Goal: Task Accomplishment & Management: Manage account settings

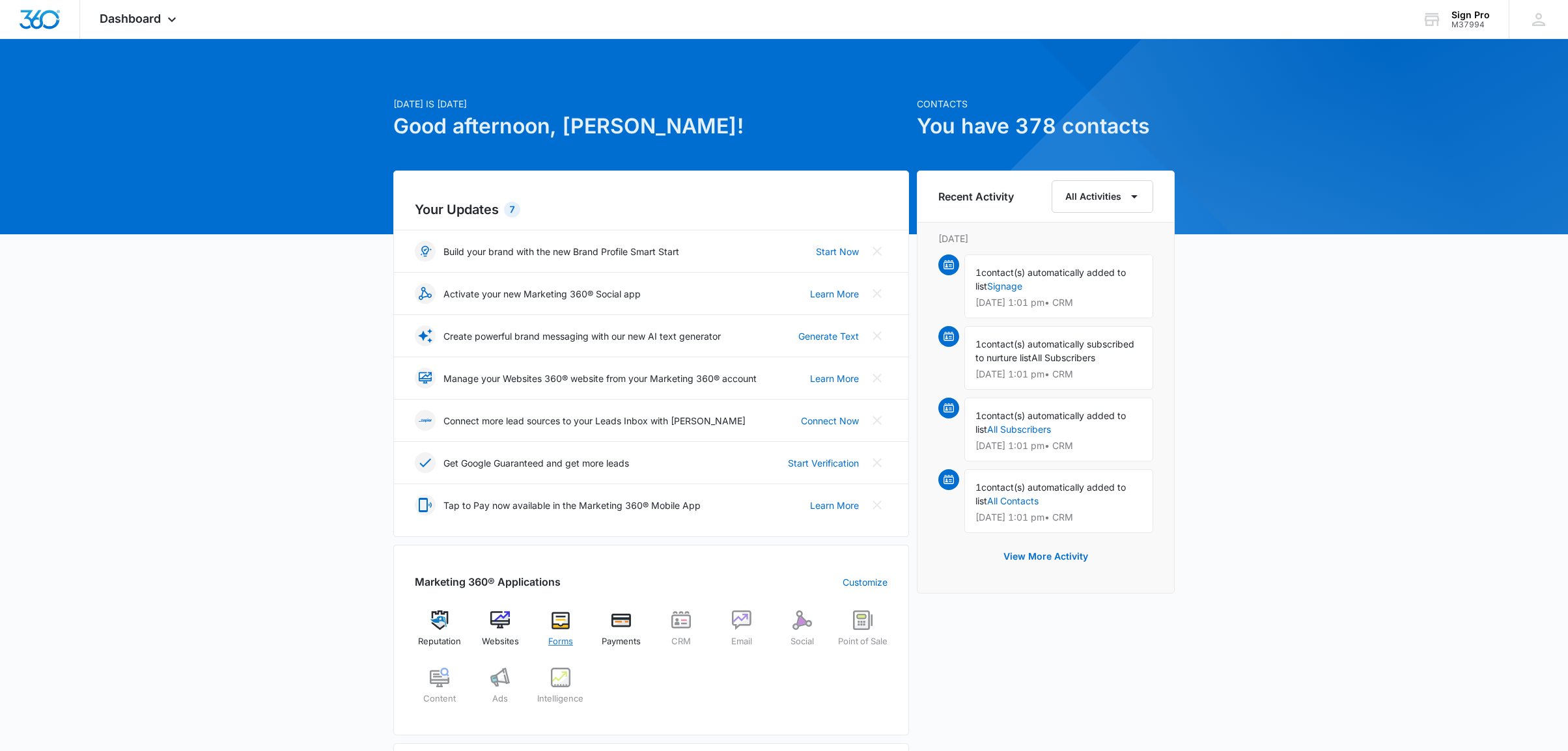
click at [561, 619] on img at bounding box center [560, 620] width 20 height 20
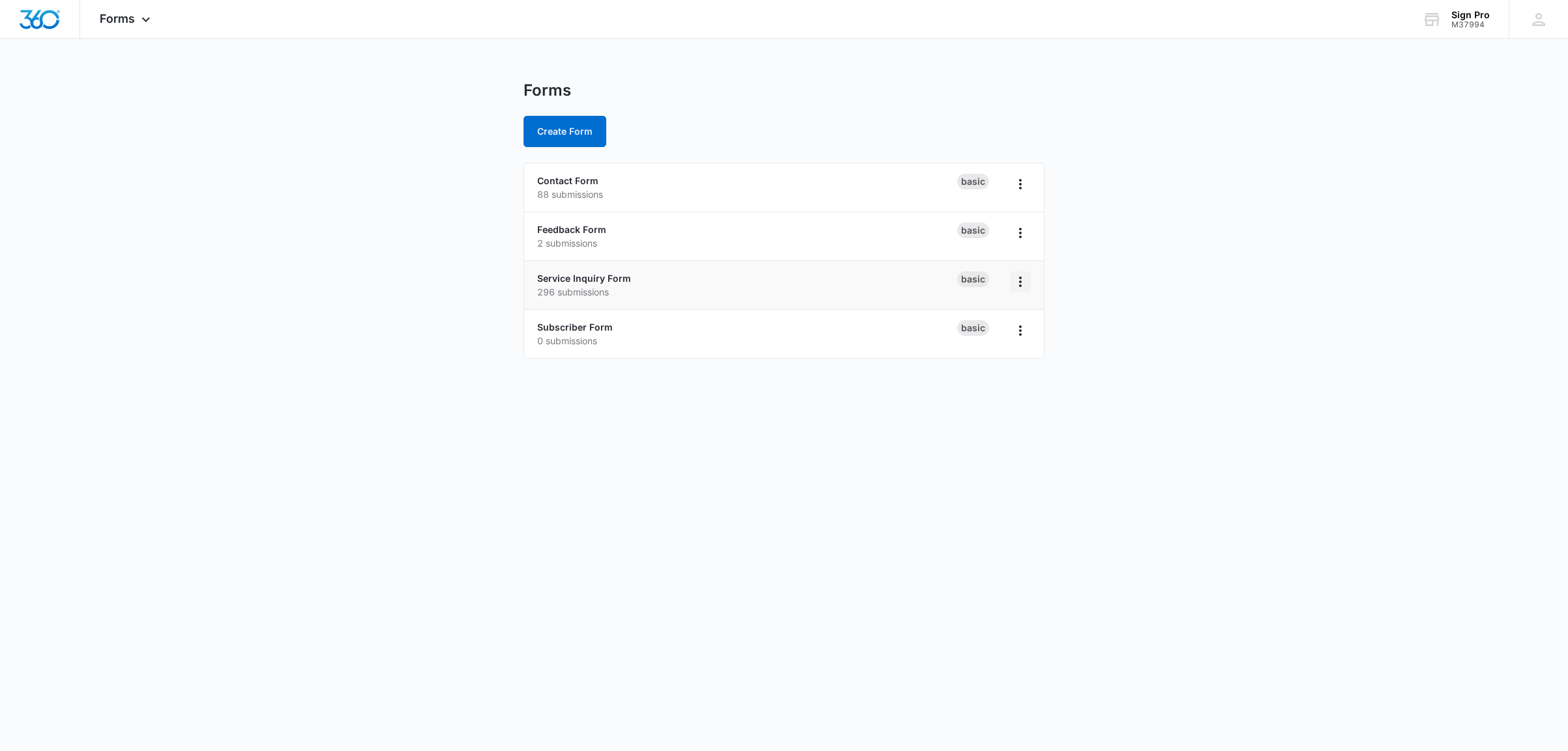
click at [1021, 282] on icon "Overflow Menu" at bounding box center [1021, 282] width 3 height 10
drag, startPoint x: 1156, startPoint y: 326, endPoint x: 1129, endPoint y: 325, distance: 27.0
click at [1155, 326] on main "Forms Create Form Contact Form 88 submissions Basic Feedback Form 2 submissions…" at bounding box center [784, 227] width 1568 height 293
click at [634, 281] on div "Service Inquiry Form 296 submissions" at bounding box center [747, 285] width 420 height 27
click at [616, 277] on link "Service Inquiry Form" at bounding box center [584, 278] width 94 height 11
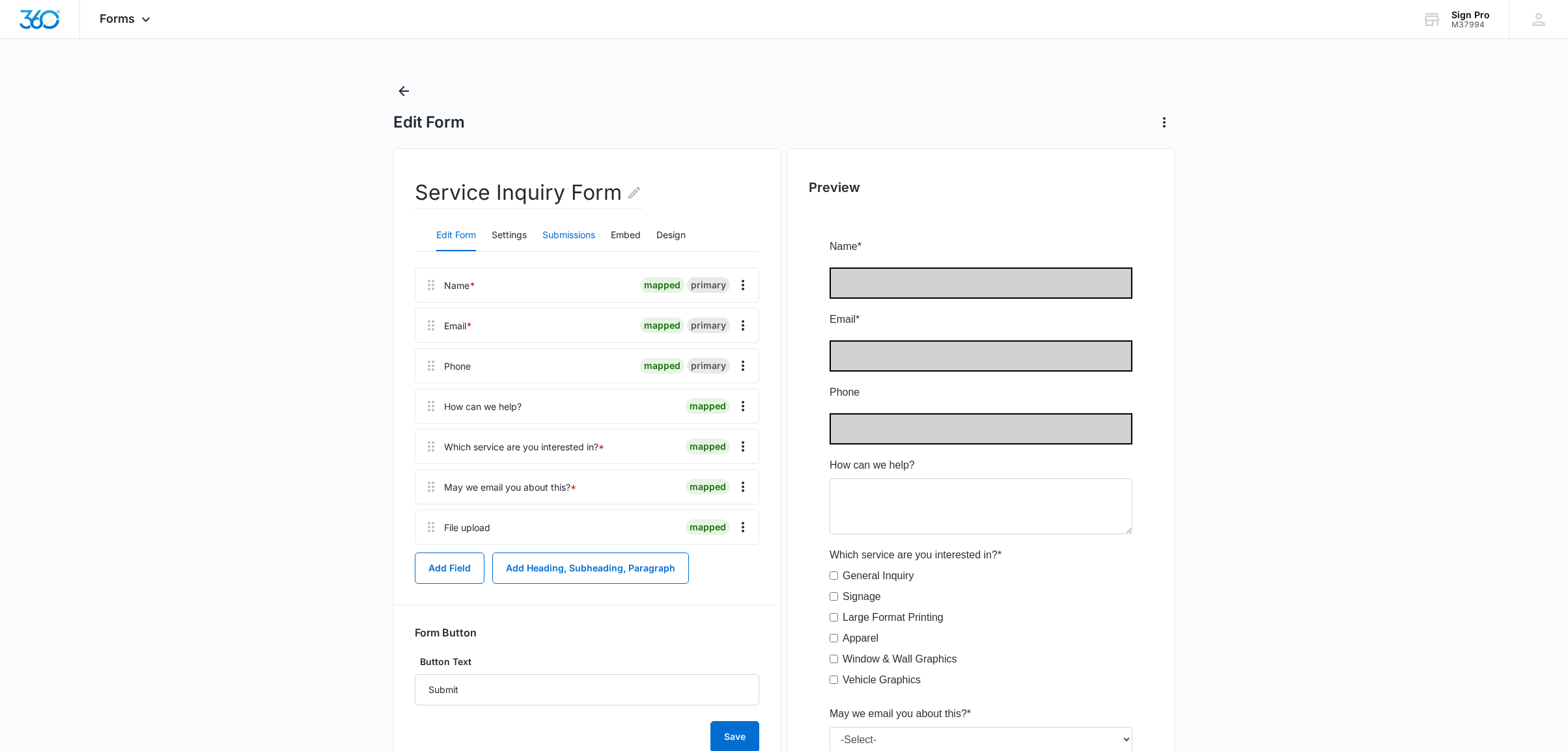
click at [579, 235] on button "Submissions" at bounding box center [569, 236] width 53 height 31
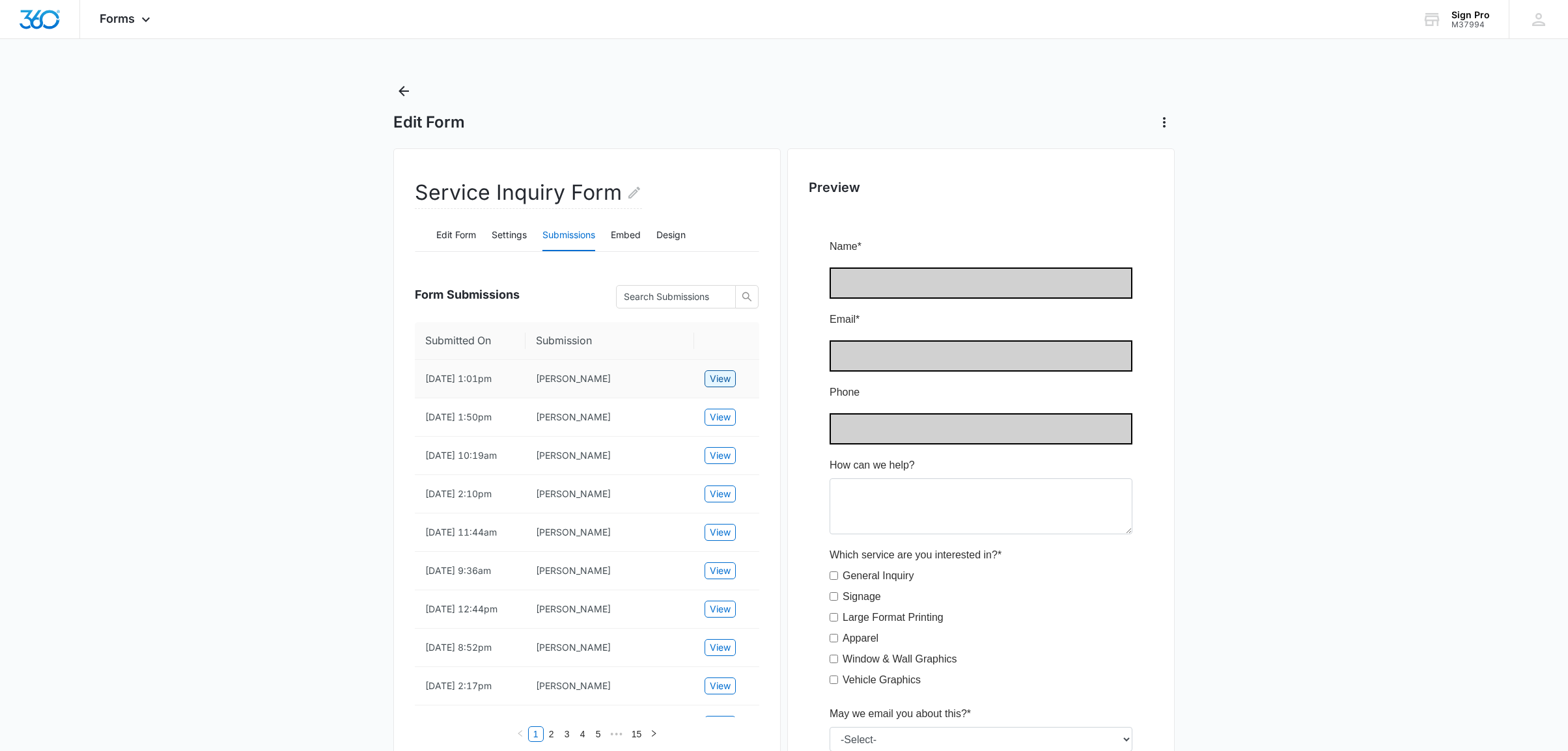
click at [719, 386] on span "View" at bounding box center [720, 379] width 21 height 14
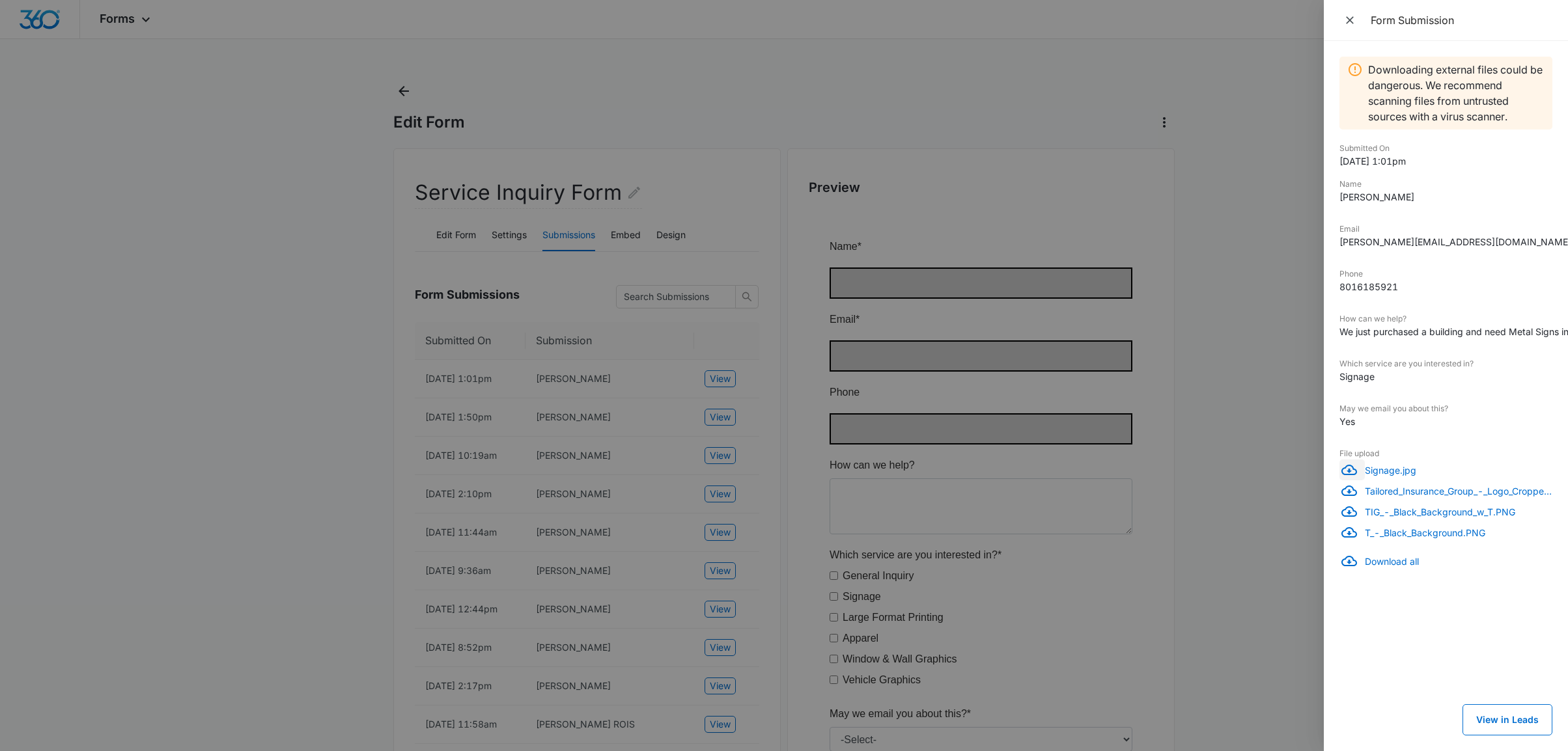
click at [1350, 471] on icon "Download" at bounding box center [1349, 470] width 16 height 10
click at [1350, 491] on icon "Download" at bounding box center [1349, 490] width 16 height 10
click at [1350, 511] on icon "Download" at bounding box center [1349, 512] width 16 height 16
click at [1353, 528] on icon "Download" at bounding box center [1349, 532] width 16 height 16
click at [1350, 21] on icon "Close" at bounding box center [1350, 20] width 13 height 13
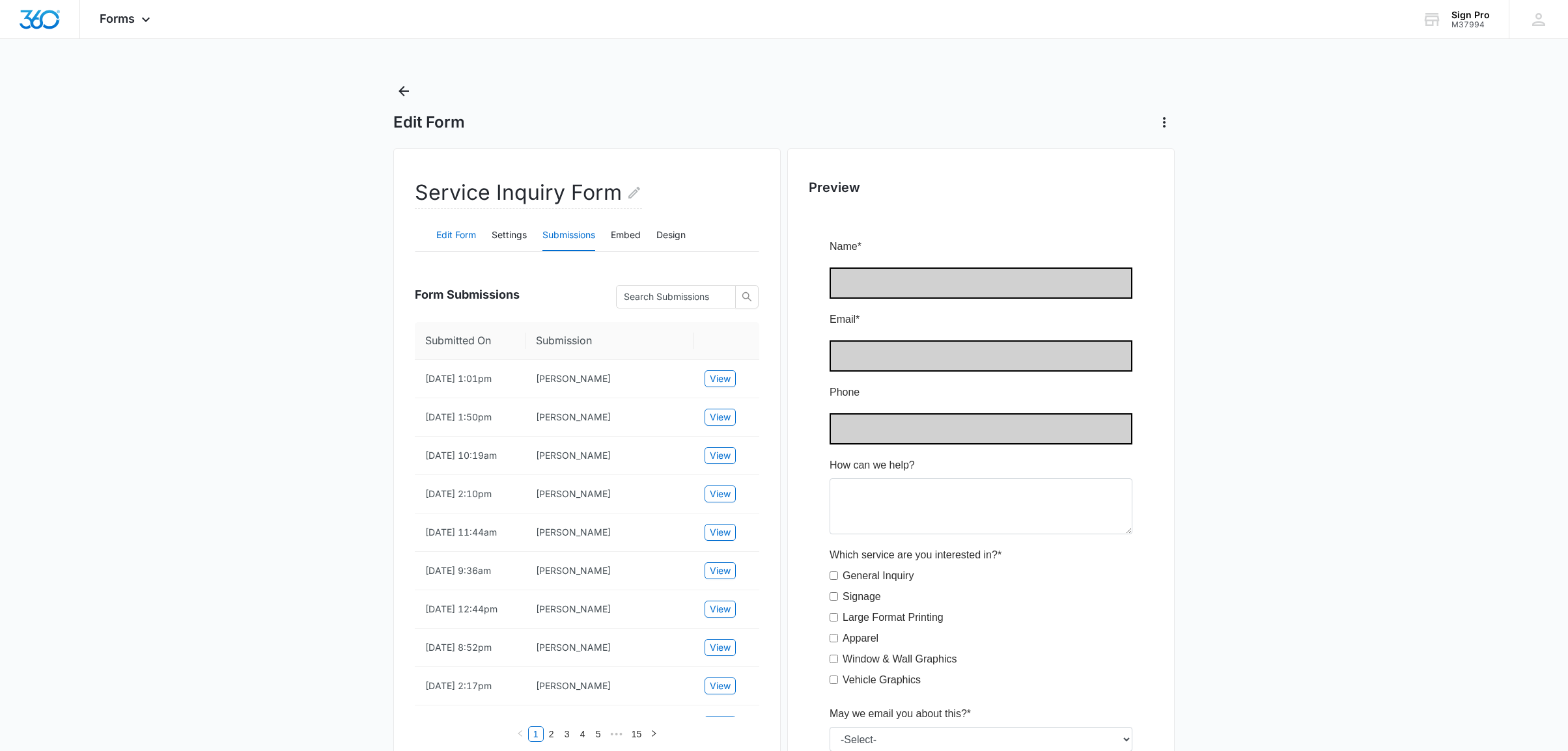
click at [464, 236] on button "Edit Form" at bounding box center [456, 236] width 40 height 31
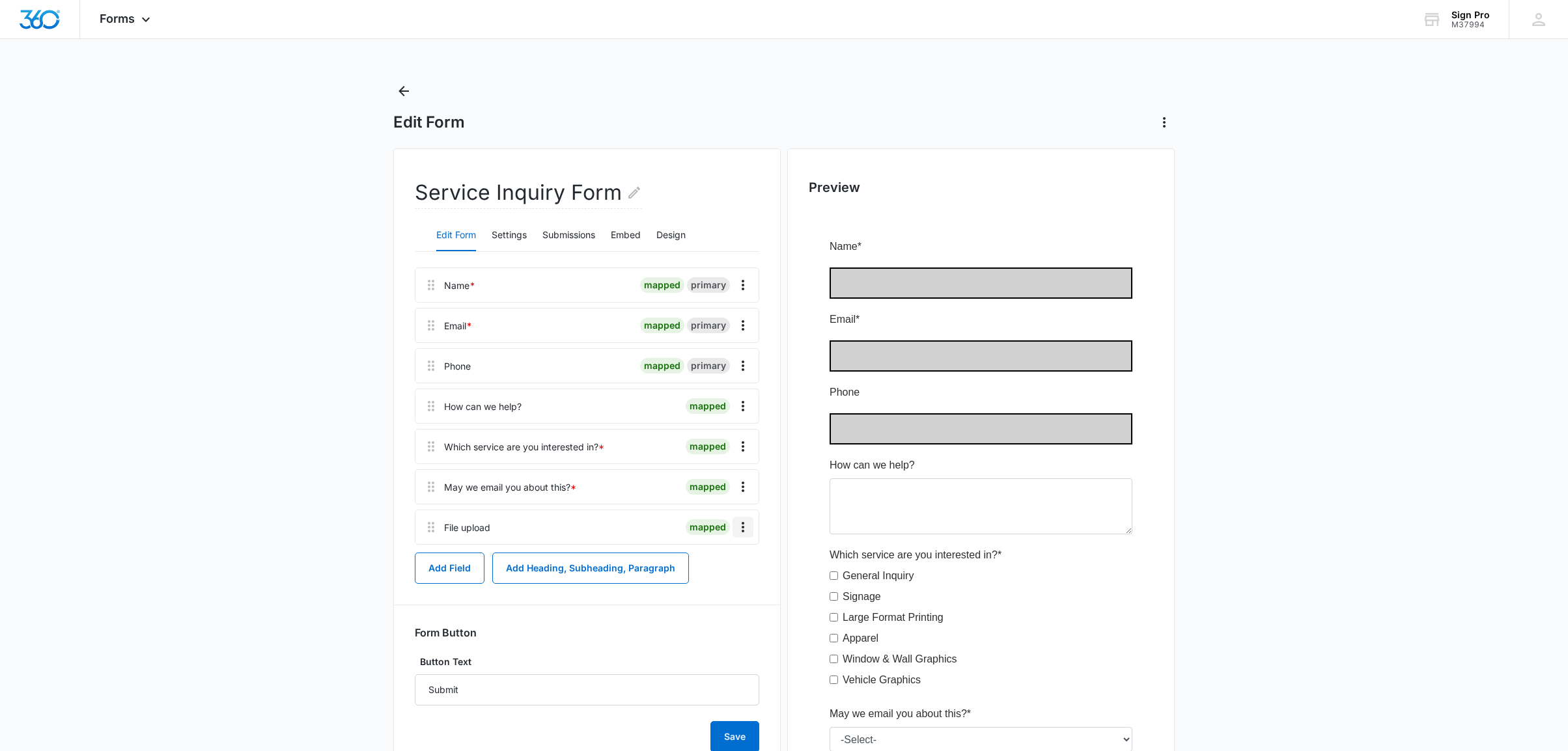
click at [742, 527] on icon "Overflow Menu" at bounding box center [743, 527] width 3 height 10
click at [709, 585] on div "Delete" at bounding box center [708, 583] width 27 height 9
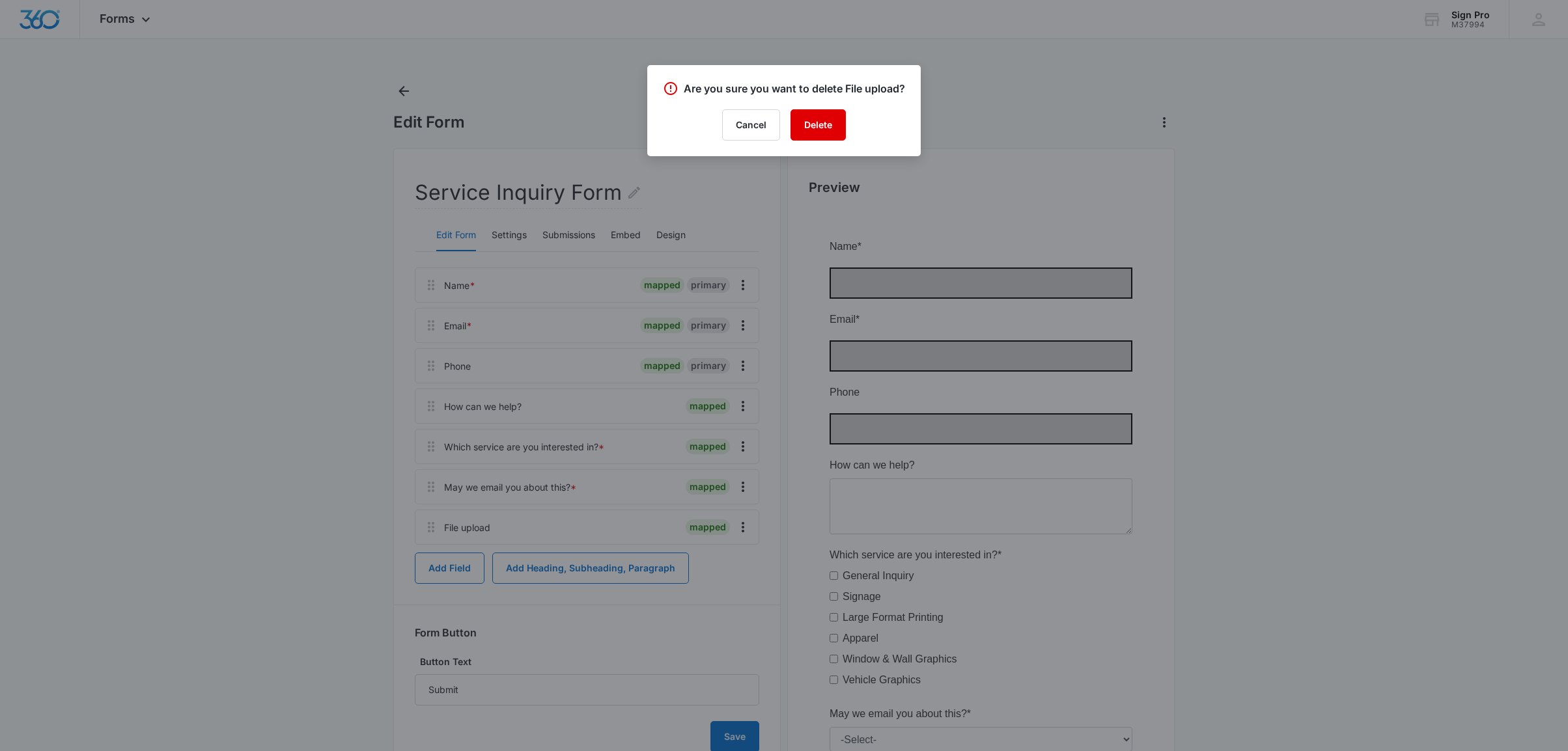
click at [807, 137] on button "Delete" at bounding box center [818, 125] width 55 height 31
